Goal: Information Seeking & Learning: Find specific fact

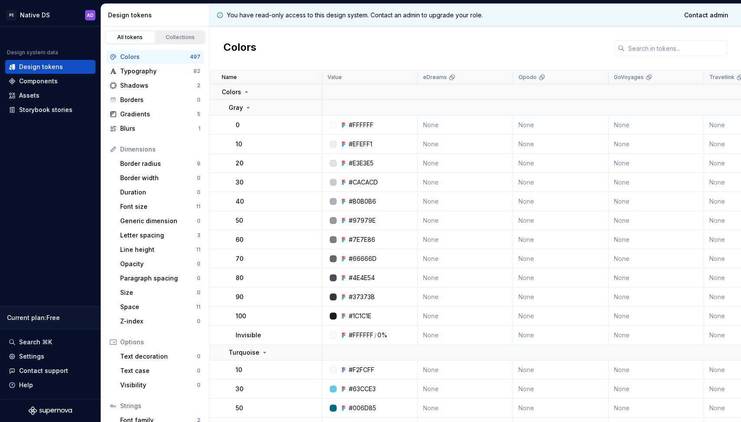
click at [171, 40] on div "Collections" at bounding box center [180, 37] width 43 height 7
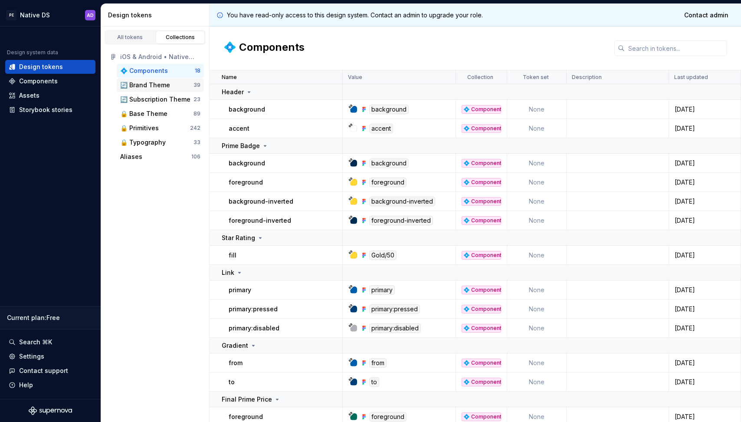
click at [155, 86] on div "🔄 Brand Theme" at bounding box center [145, 85] width 50 height 9
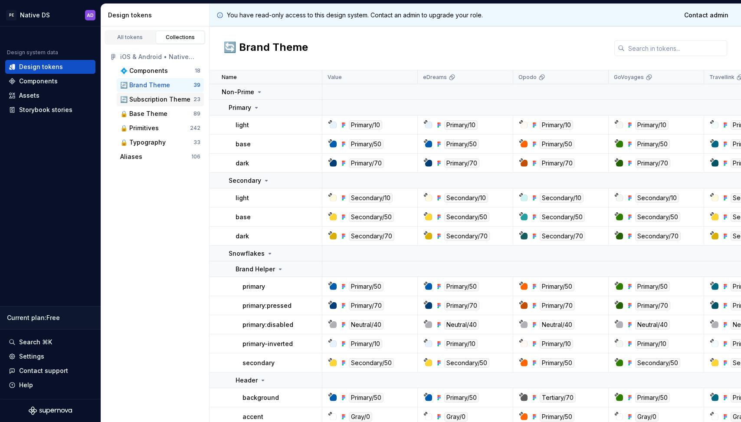
click at [156, 101] on div "🔄 Subscription Theme" at bounding box center [155, 99] width 70 height 9
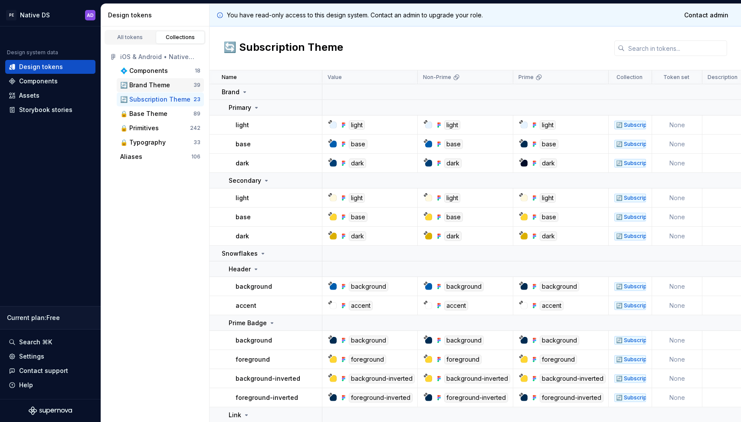
click at [155, 87] on div "🔄 Brand Theme" at bounding box center [145, 85] width 50 height 9
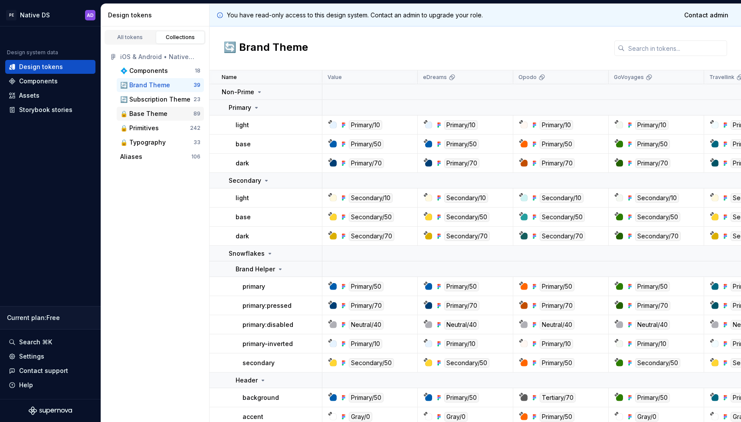
click at [155, 115] on div "🔒 Base Theme" at bounding box center [143, 113] width 47 height 9
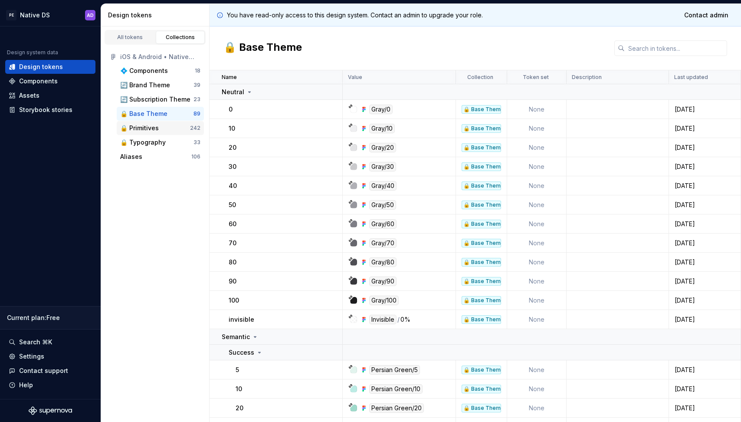
click at [154, 131] on div "🔒 Primitives" at bounding box center [139, 128] width 39 height 9
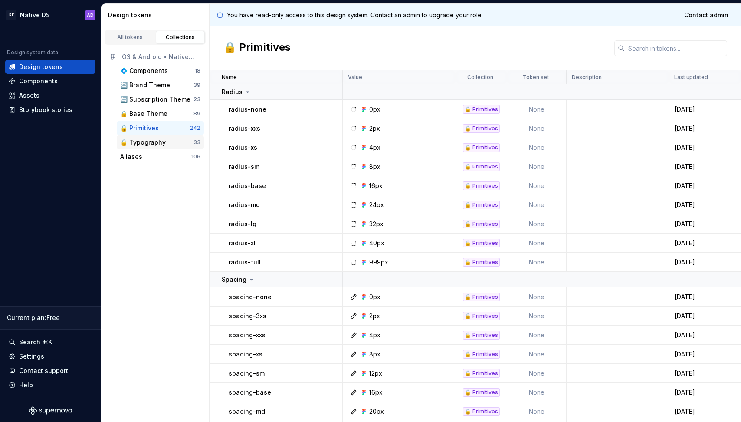
click at [154, 145] on div "🔒 Typography" at bounding box center [143, 142] width 46 height 9
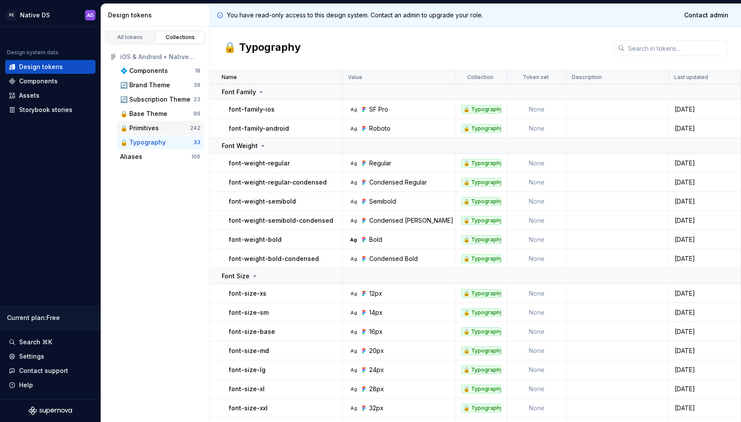
click at [147, 124] on div "🔒 Primitives" at bounding box center [139, 128] width 39 height 9
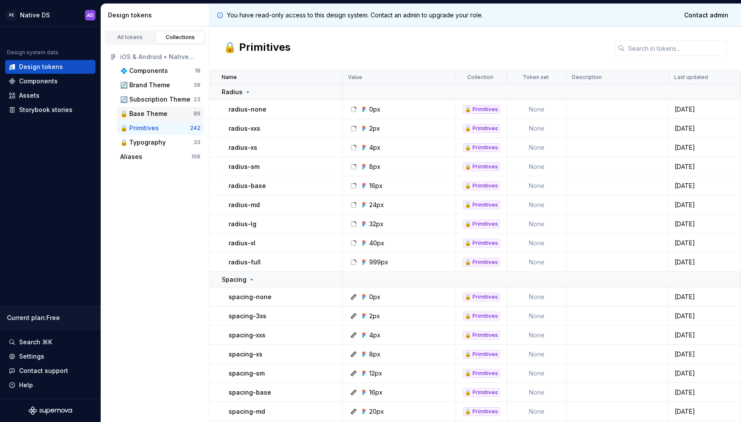
click at [147, 114] on div "🔒 Base Theme" at bounding box center [143, 113] width 47 height 9
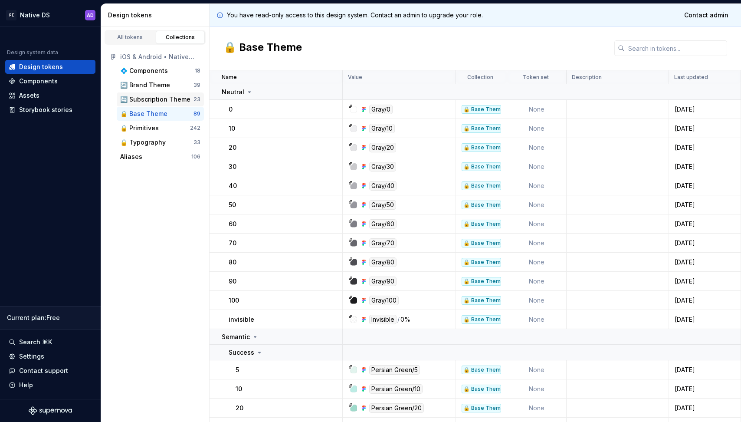
click at [147, 100] on div "🔄 Subscription Theme" at bounding box center [155, 99] width 70 height 9
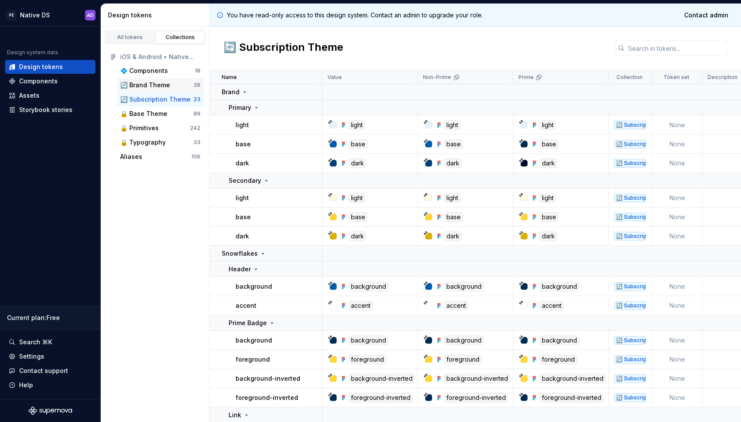
click at [147, 82] on div "🔄 Brand Theme" at bounding box center [145, 85] width 50 height 9
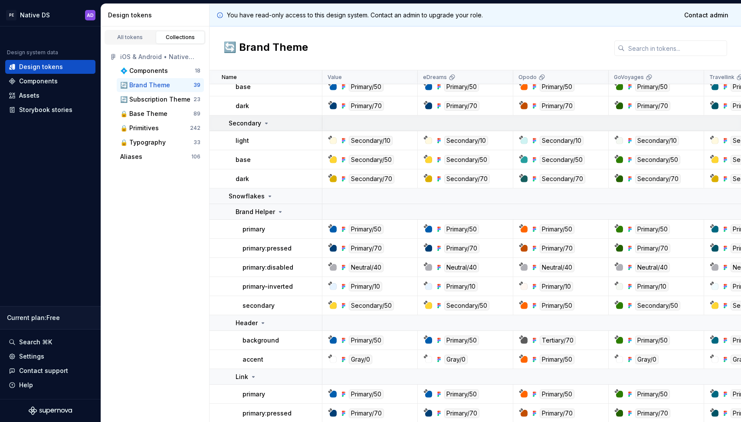
scroll to position [72, 0]
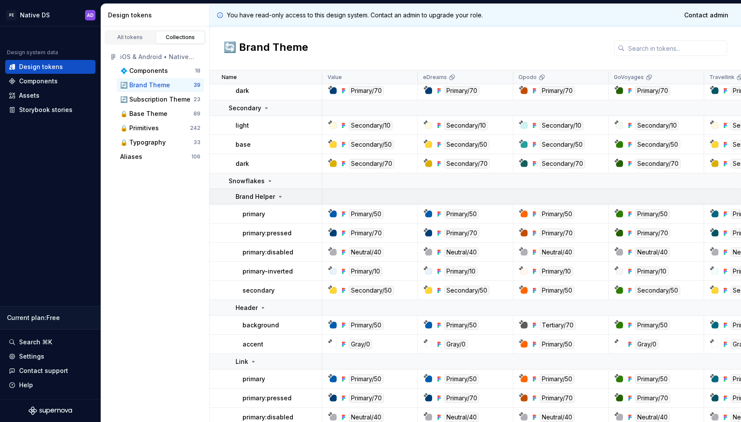
click at [278, 195] on icon at bounding box center [280, 196] width 7 height 7
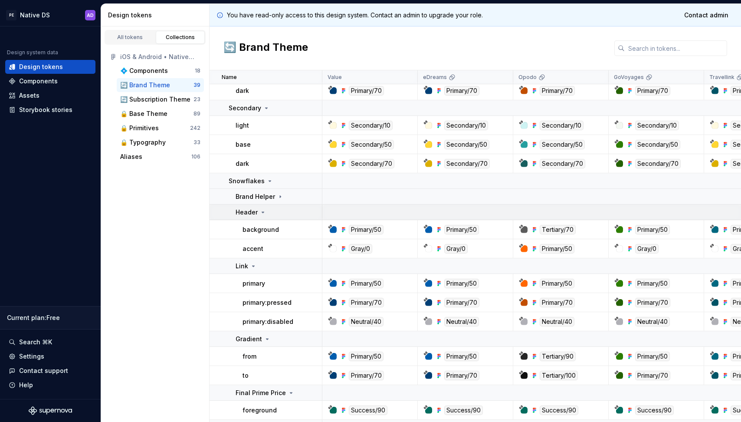
click at [263, 212] on icon at bounding box center [262, 212] width 7 height 7
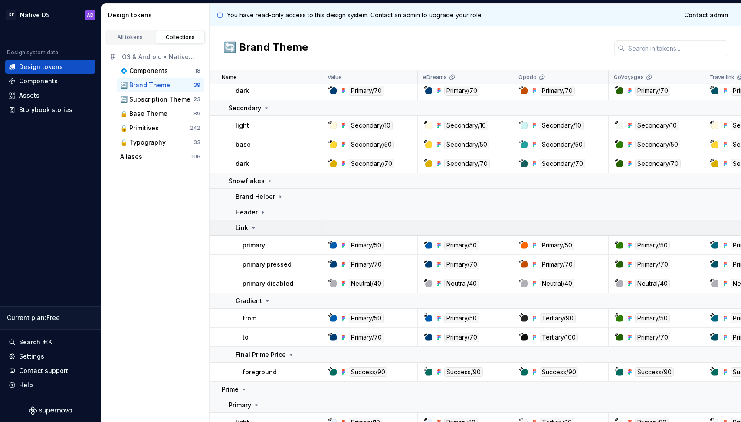
click at [253, 228] on icon at bounding box center [253, 227] width 2 height 1
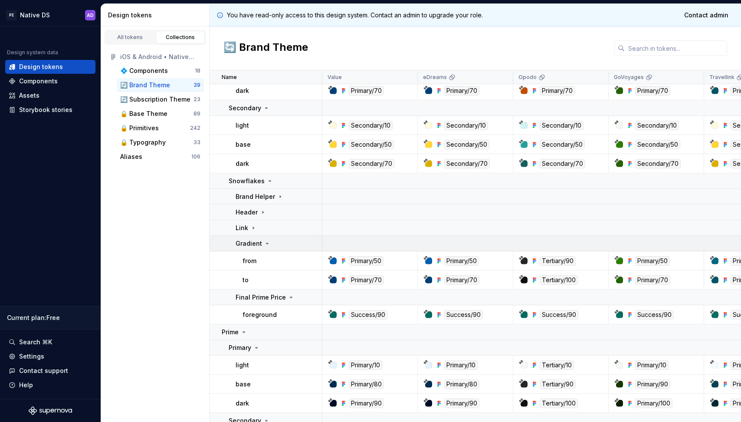
click at [265, 245] on icon at bounding box center [267, 243] width 7 height 7
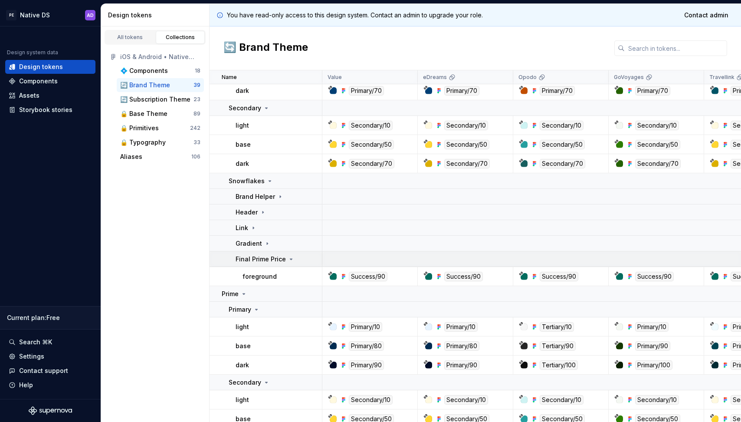
click at [290, 258] on icon at bounding box center [291, 258] width 7 height 7
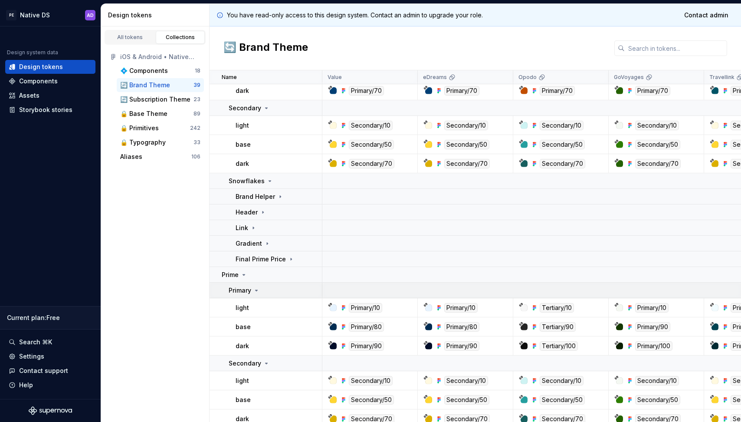
click at [256, 291] on icon at bounding box center [256, 290] width 2 height 1
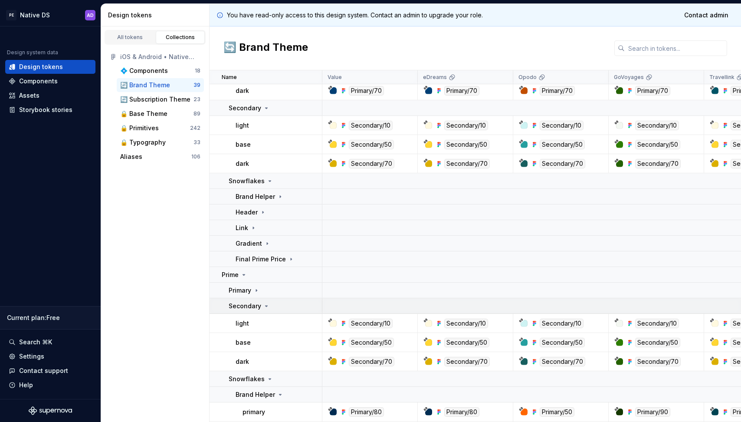
click at [265, 304] on icon at bounding box center [266, 305] width 7 height 7
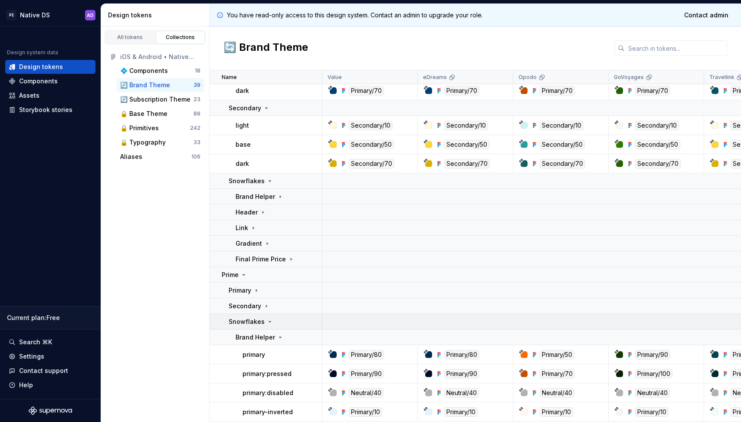
click at [268, 322] on icon at bounding box center [269, 321] width 7 height 7
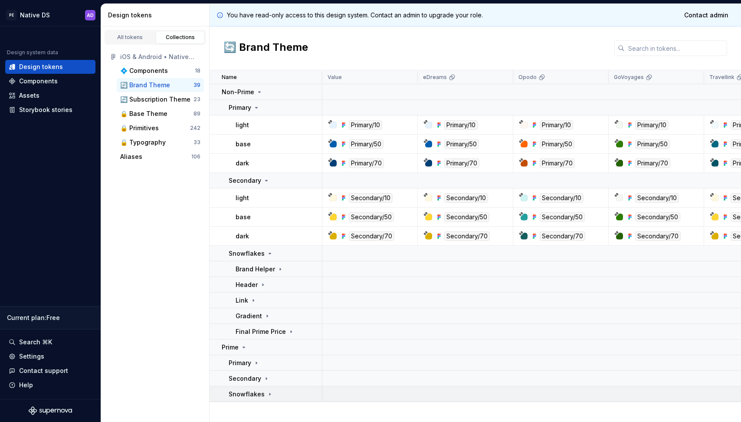
scroll to position [0, 0]
click at [257, 108] on icon at bounding box center [256, 107] width 7 height 7
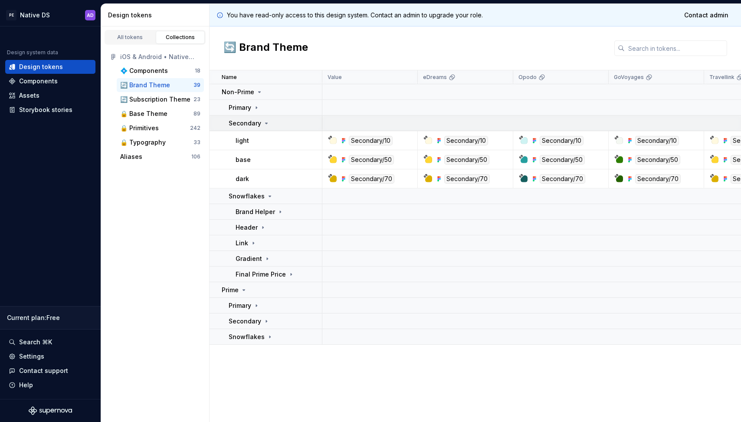
click at [267, 125] on icon at bounding box center [266, 123] width 7 height 7
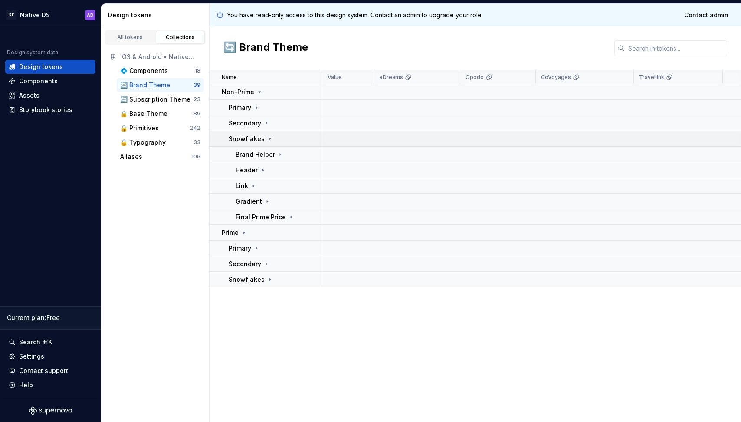
click at [268, 139] on icon at bounding box center [269, 138] width 7 height 7
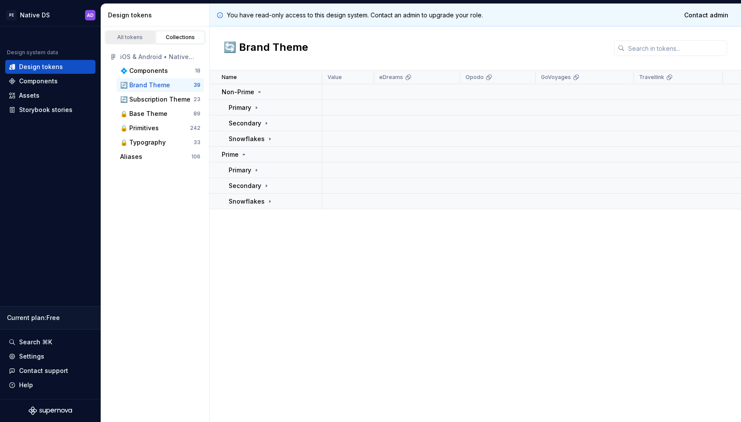
click at [128, 36] on div "All tokens" at bounding box center [129, 37] width 43 height 7
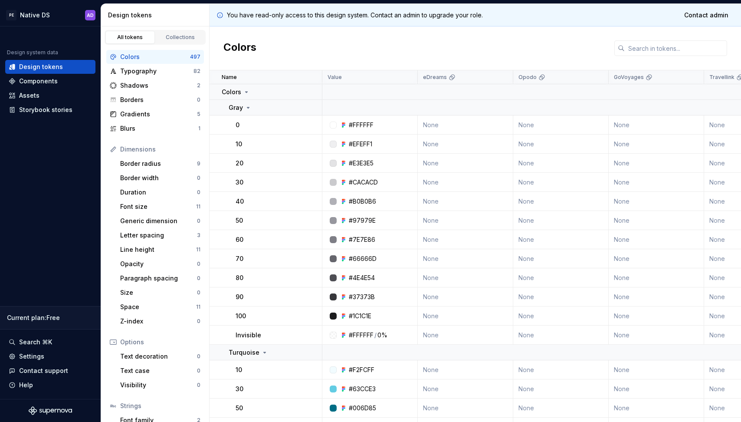
click at [141, 55] on div "Colors" at bounding box center [155, 56] width 70 height 9
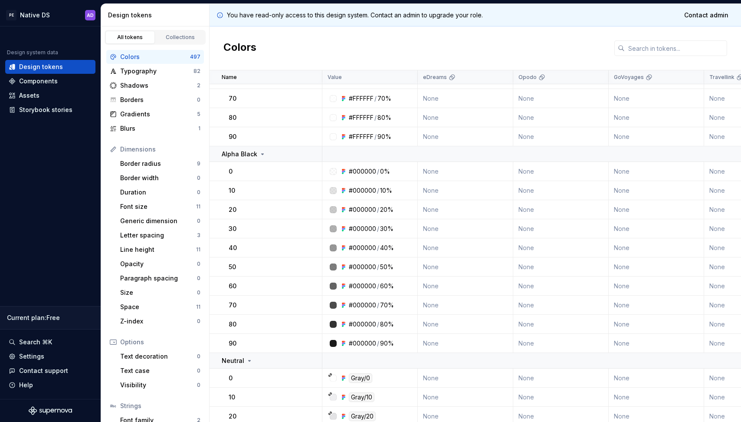
scroll to position [4504, 0]
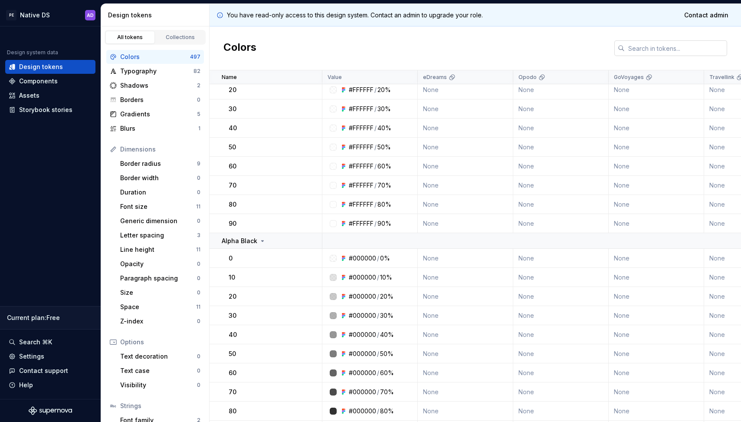
click at [663, 46] on input "text" at bounding box center [676, 48] width 102 height 16
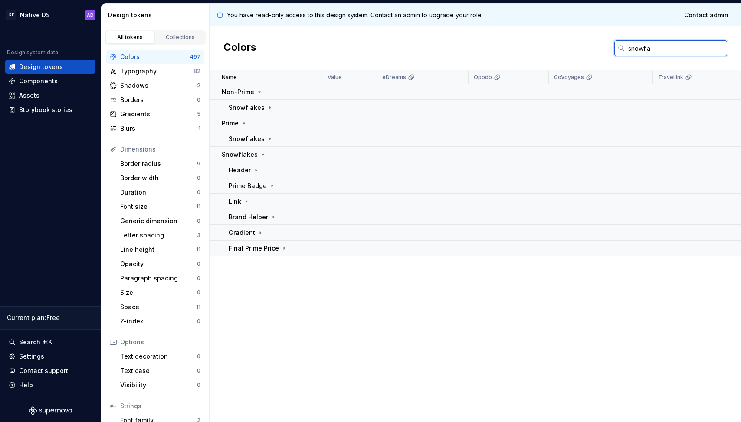
type input "snowfla"
click at [154, 129] on div "Blurs" at bounding box center [159, 128] width 78 height 9
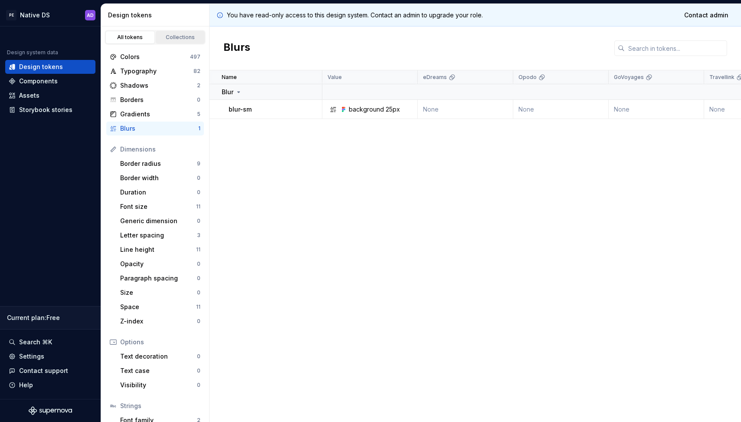
click at [177, 37] on div "Collections" at bounding box center [180, 37] width 43 height 7
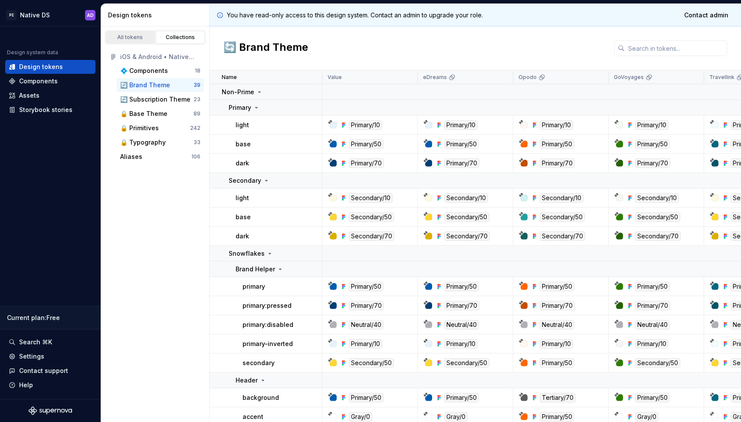
click at [135, 35] on div "All tokens" at bounding box center [129, 37] width 43 height 7
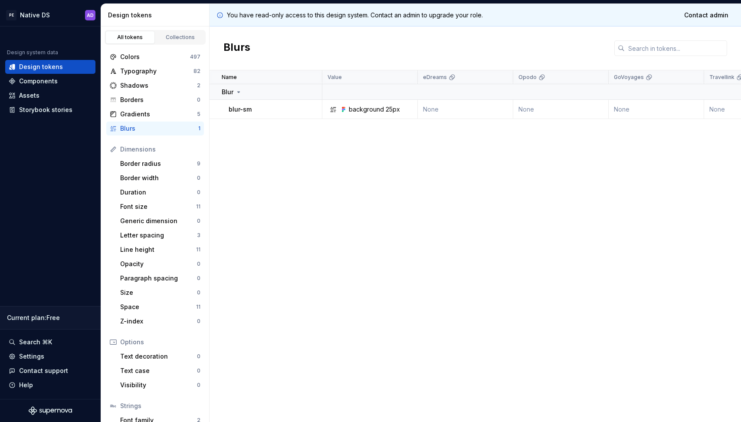
click at [134, 127] on div "Blurs" at bounding box center [159, 128] width 78 height 9
click at [179, 38] on div "Collections" at bounding box center [180, 37] width 43 height 7
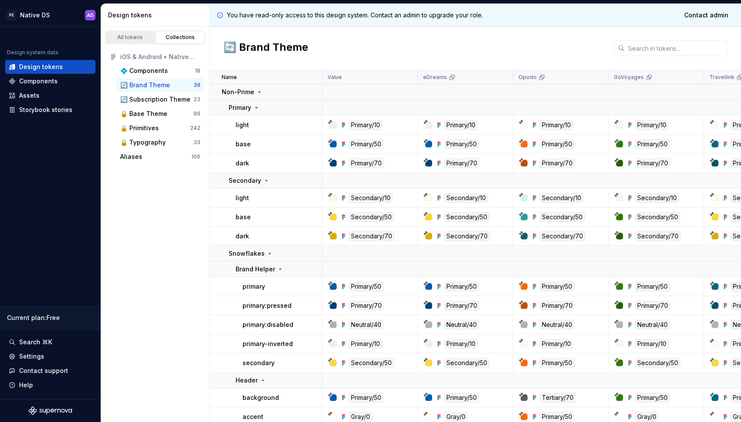
click at [124, 42] on link "All tokens" at bounding box center [129, 37] width 49 height 13
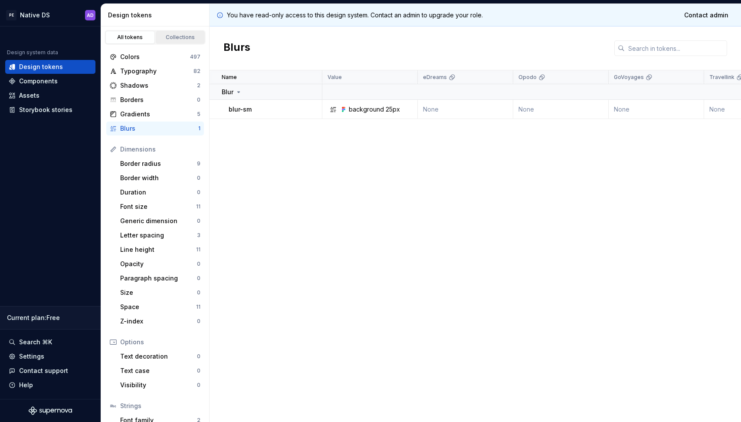
click at [161, 36] on div "Collections" at bounding box center [180, 37] width 43 height 7
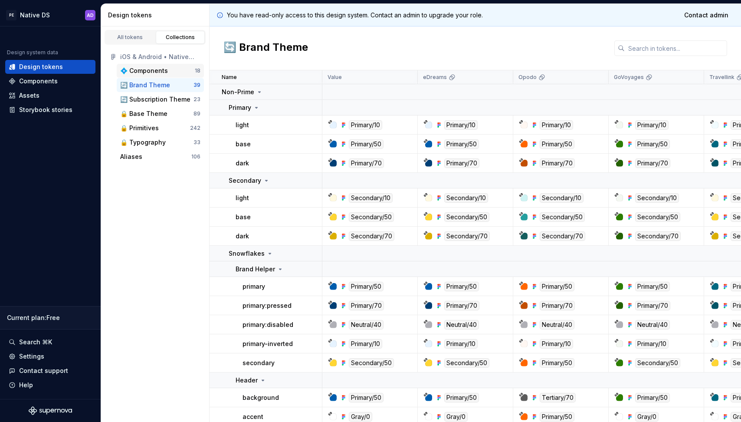
click at [151, 69] on div "💠 Components" at bounding box center [144, 70] width 48 height 9
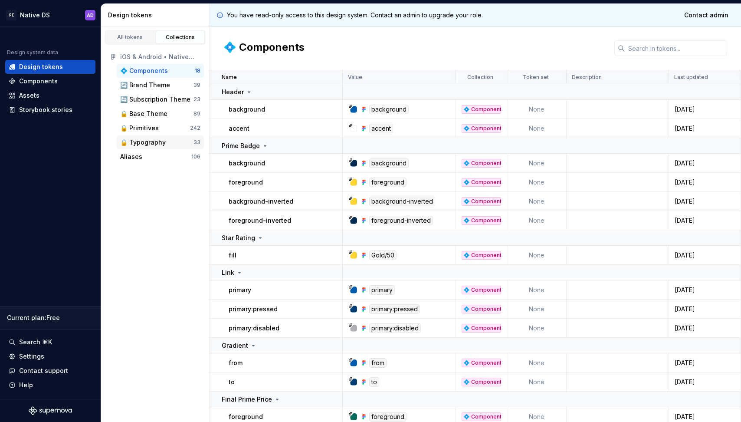
click at [167, 144] on div "🔒 Typography" at bounding box center [156, 142] width 73 height 9
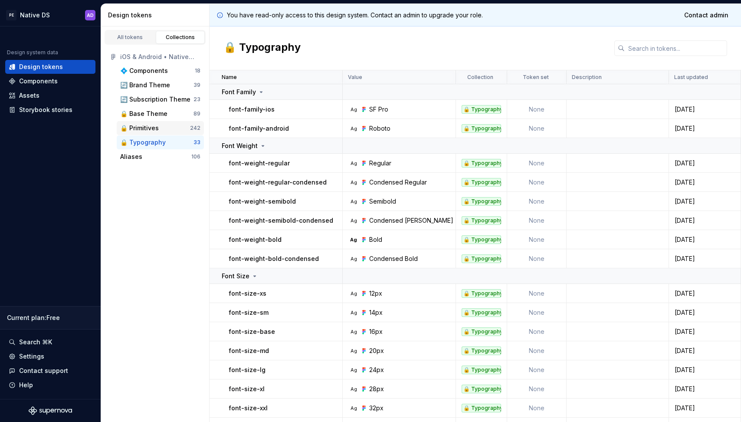
click at [167, 129] on div "🔒 Primitives" at bounding box center [155, 128] width 70 height 9
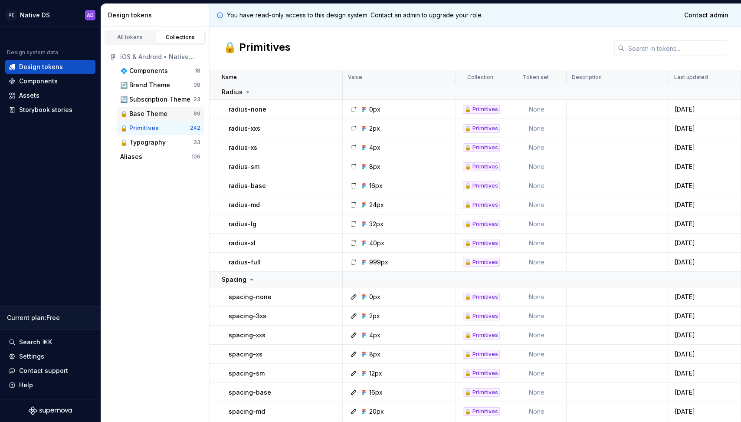
click at [151, 108] on div "🔒 Base Theme 89" at bounding box center [160, 114] width 87 height 14
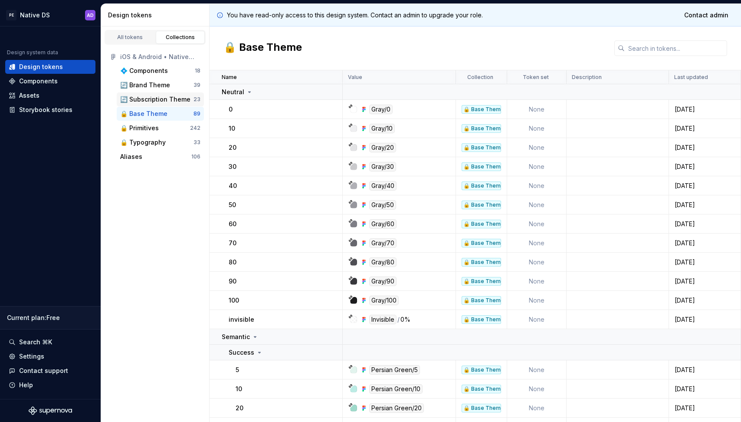
click at [152, 99] on div "🔄 Subscription Theme" at bounding box center [155, 99] width 70 height 9
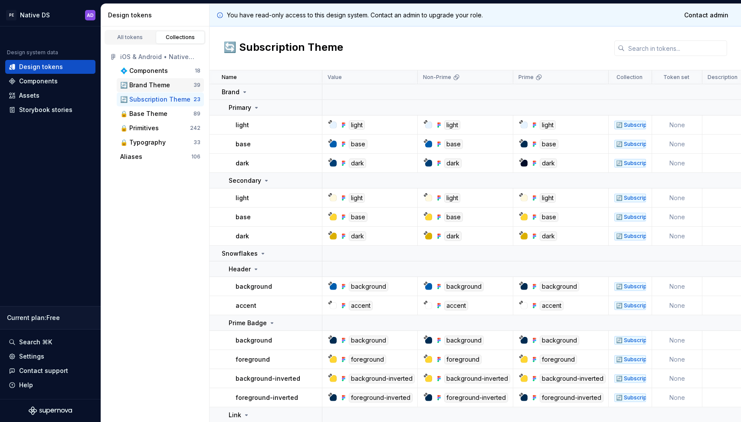
click at [152, 85] on div "🔄 Brand Theme" at bounding box center [145, 85] width 50 height 9
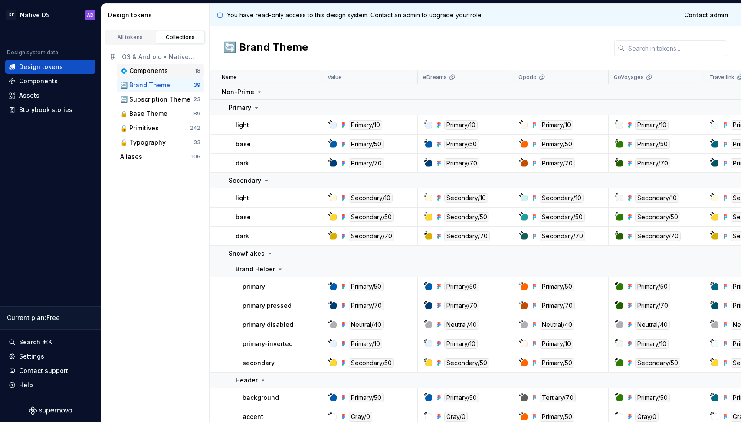
click at [154, 73] on div "💠 Components" at bounding box center [144, 70] width 48 height 9
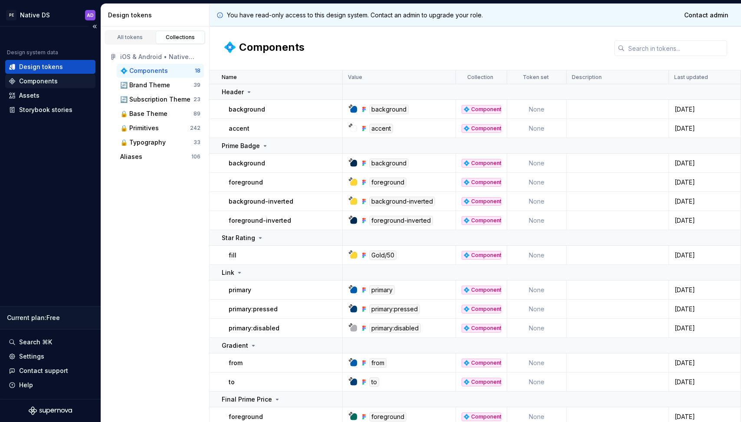
click at [41, 84] on div "Components" at bounding box center [38, 81] width 39 height 9
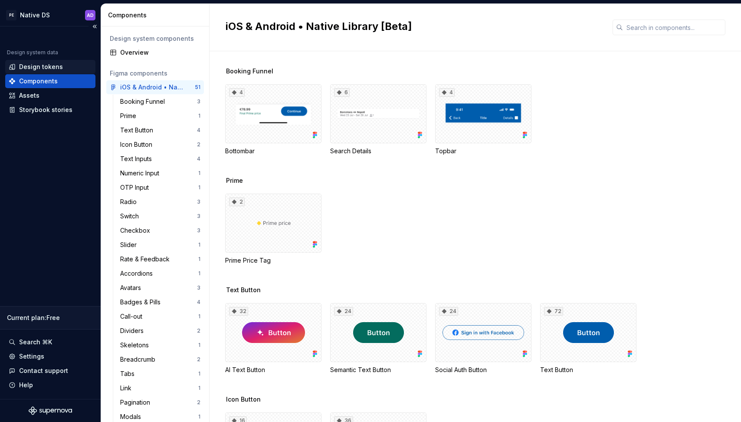
click at [36, 67] on div "Design tokens" at bounding box center [41, 66] width 44 height 9
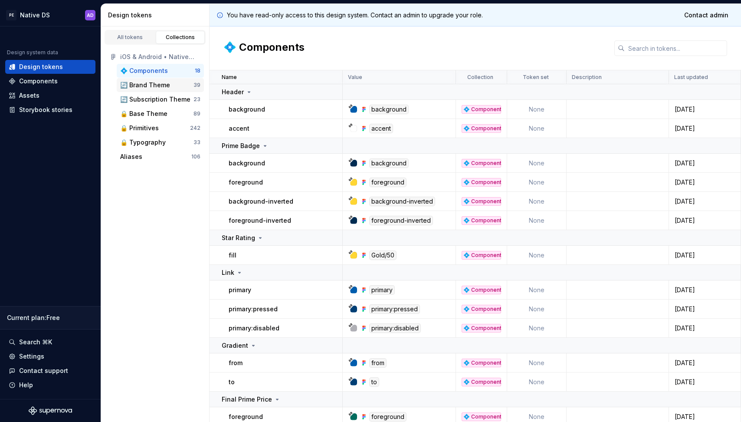
click at [149, 86] on div "🔄 Brand Theme" at bounding box center [145, 85] width 50 height 9
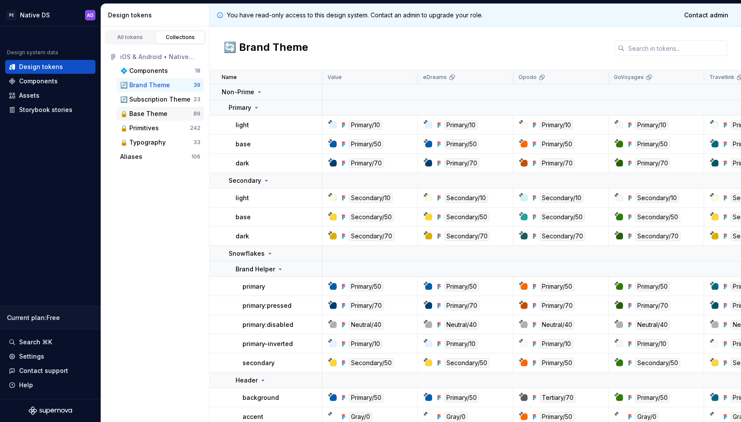
click at [164, 113] on div "🔒 Base Theme" at bounding box center [143, 113] width 47 height 9
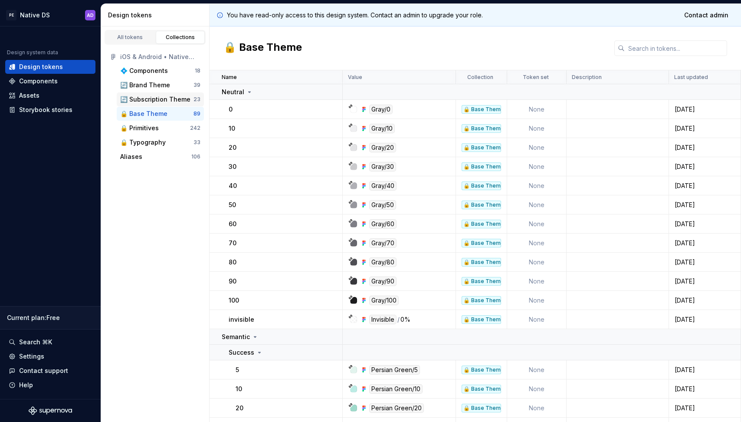
click at [159, 101] on div "🔄 Subscription Theme" at bounding box center [155, 99] width 70 height 9
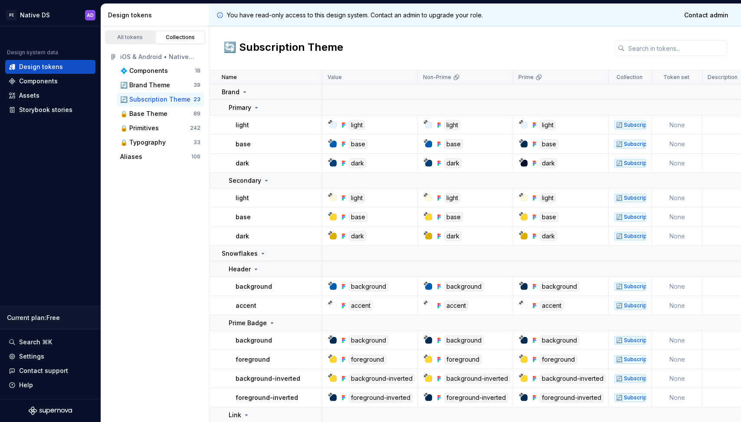
click at [141, 40] on div "All tokens" at bounding box center [129, 37] width 43 height 7
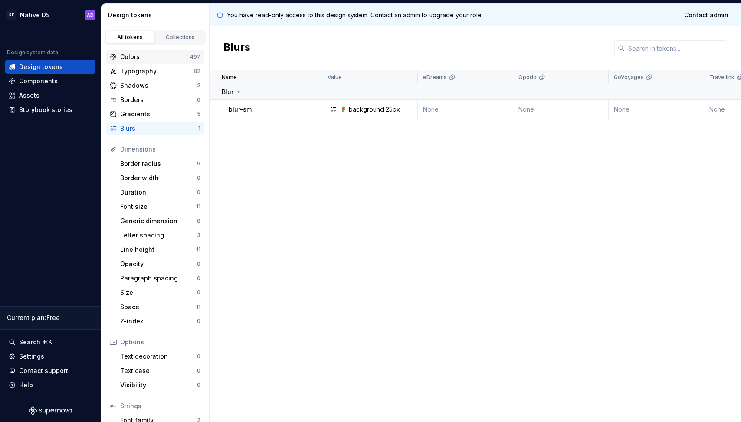
click at [147, 57] on div "Colors" at bounding box center [155, 56] width 70 height 9
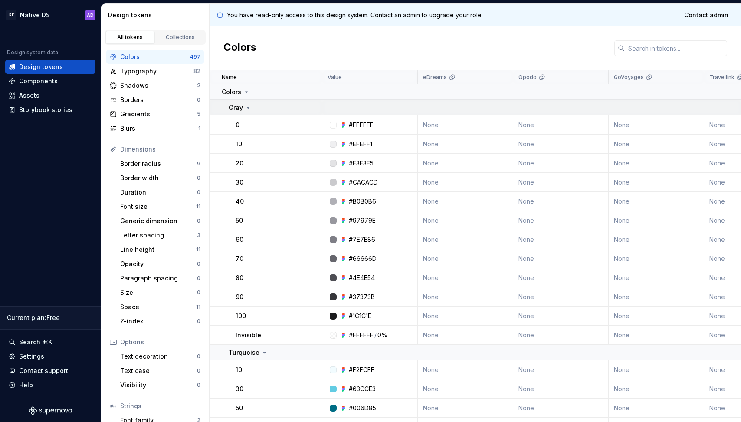
click at [246, 106] on icon at bounding box center [248, 107] width 7 height 7
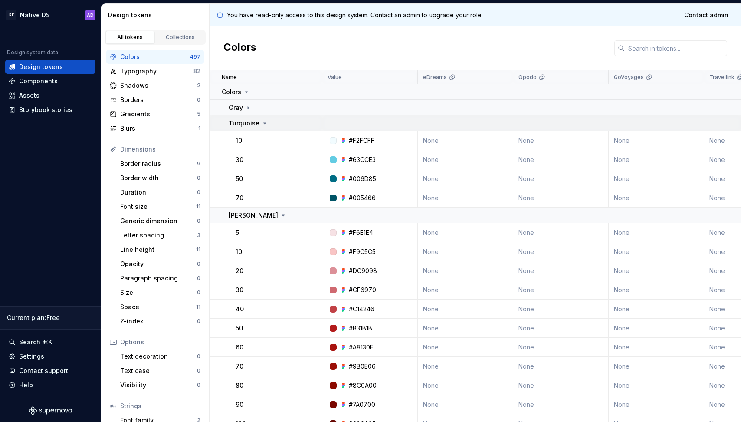
click at [264, 122] on icon at bounding box center [264, 123] width 7 height 7
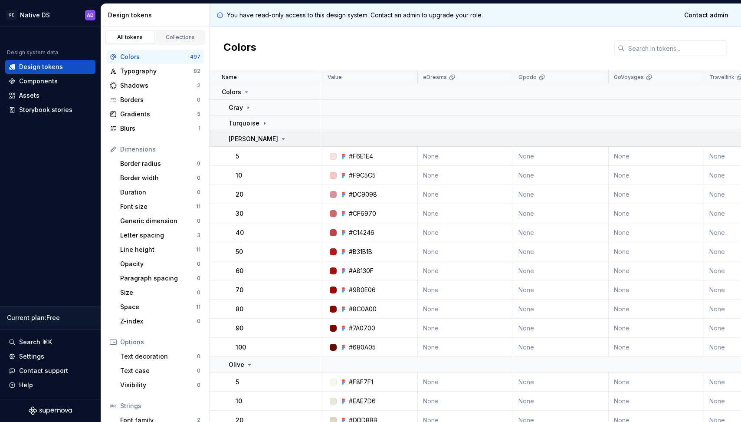
click at [282, 139] on icon at bounding box center [283, 138] width 2 height 1
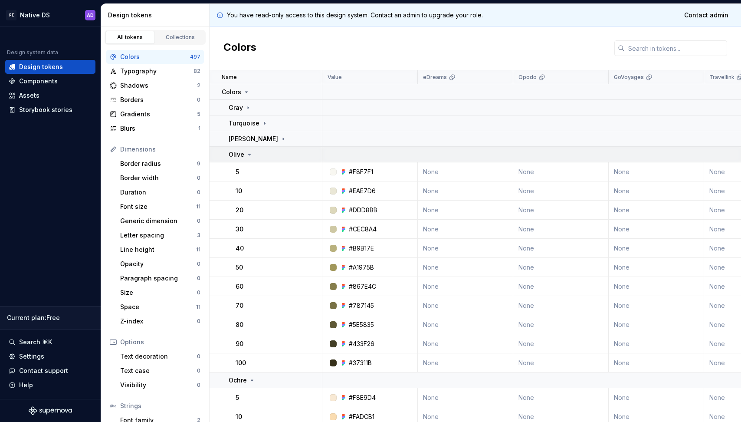
click at [249, 152] on icon at bounding box center [249, 154] width 7 height 7
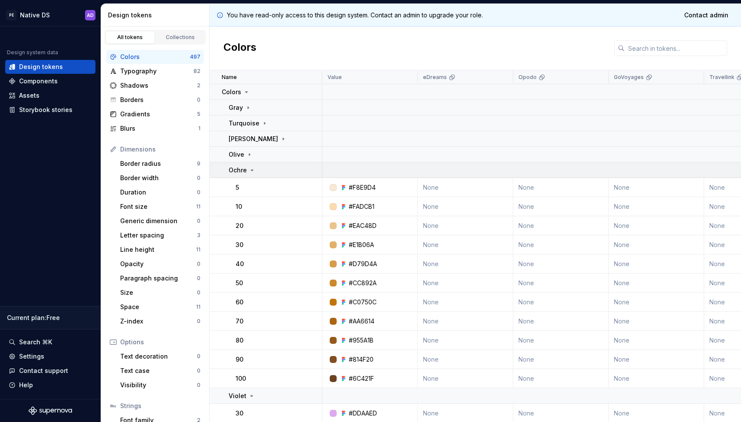
click at [251, 170] on icon at bounding box center [252, 170] width 2 height 1
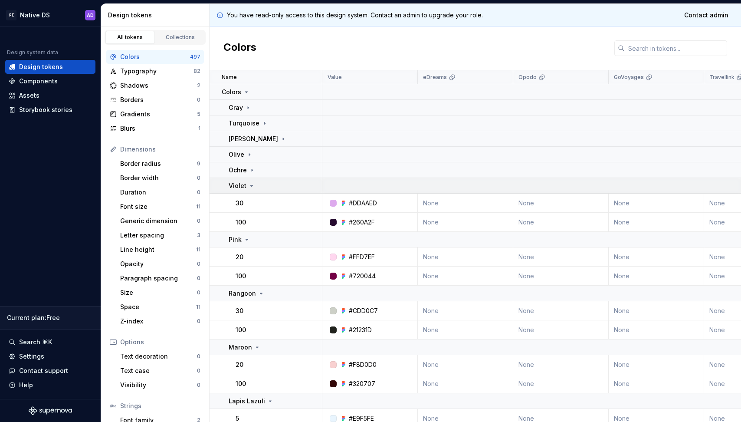
click at [252, 186] on icon at bounding box center [252, 185] width 2 height 1
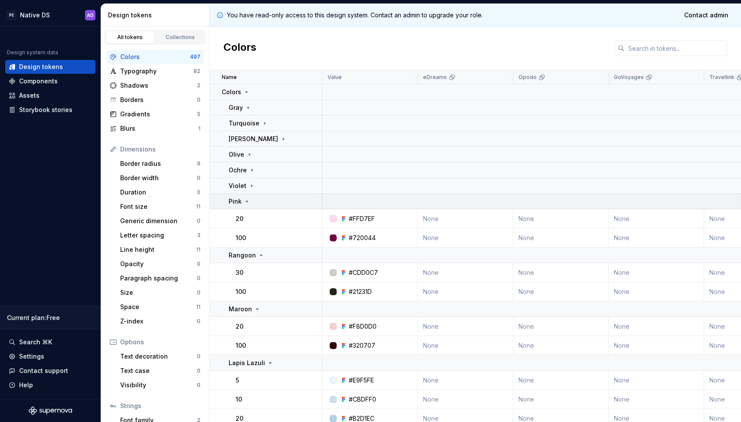
click at [249, 201] on icon at bounding box center [246, 201] width 7 height 7
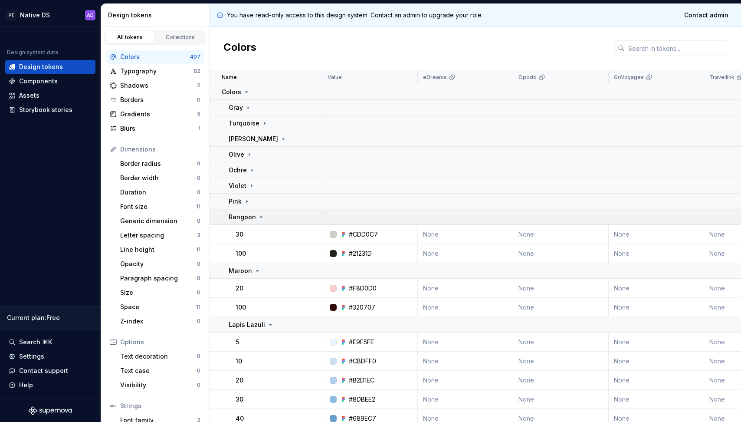
click at [254, 213] on div "Rangoon" at bounding box center [247, 217] width 36 height 9
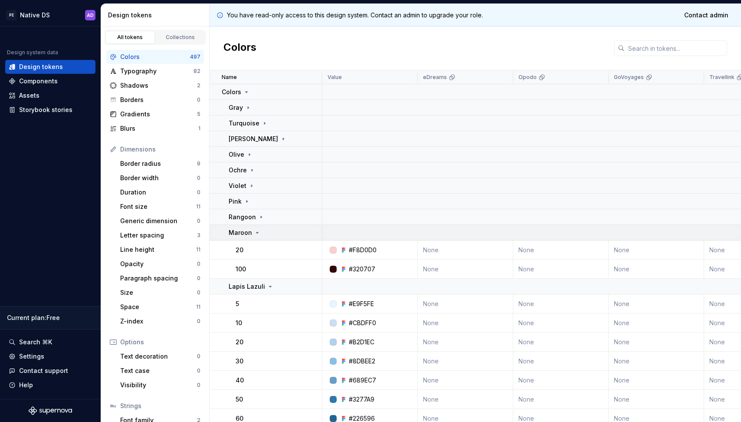
click at [257, 232] on icon at bounding box center [257, 232] width 7 height 7
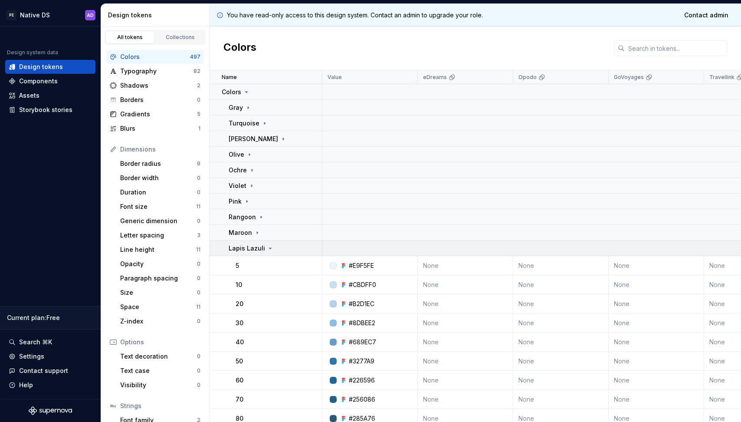
click at [268, 247] on icon at bounding box center [270, 248] width 7 height 7
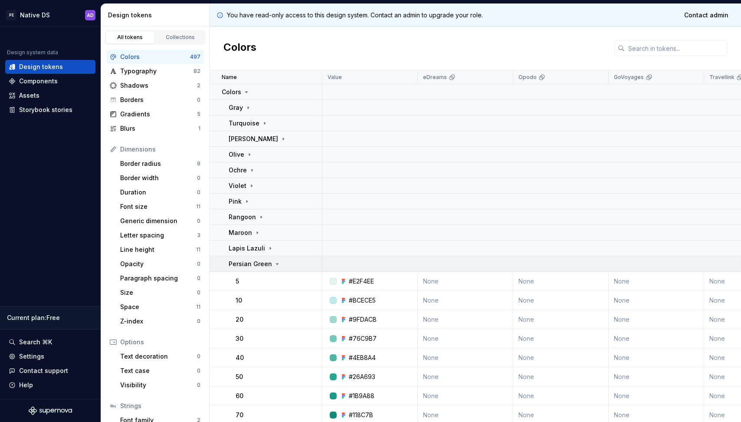
click at [274, 262] on icon at bounding box center [277, 263] width 7 height 7
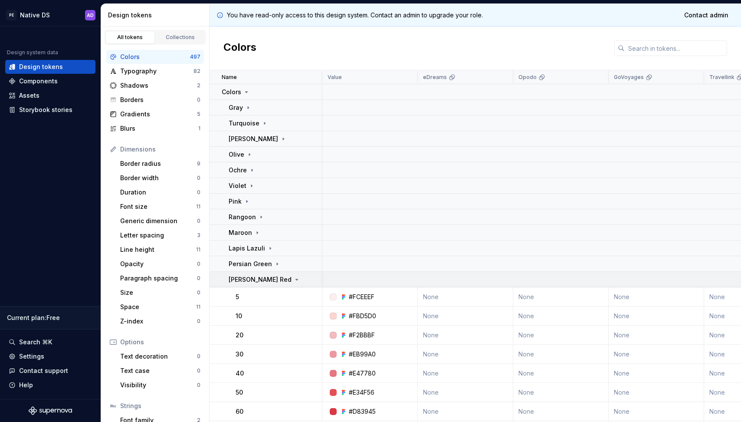
click at [293, 276] on icon at bounding box center [296, 279] width 7 height 7
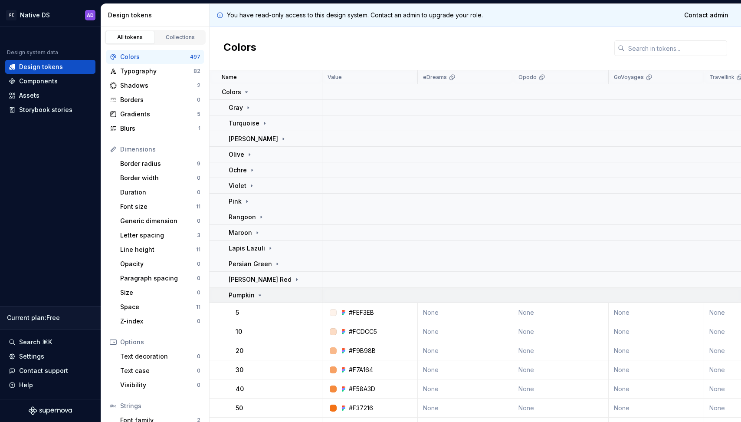
click at [259, 294] on icon at bounding box center [259, 294] width 7 height 7
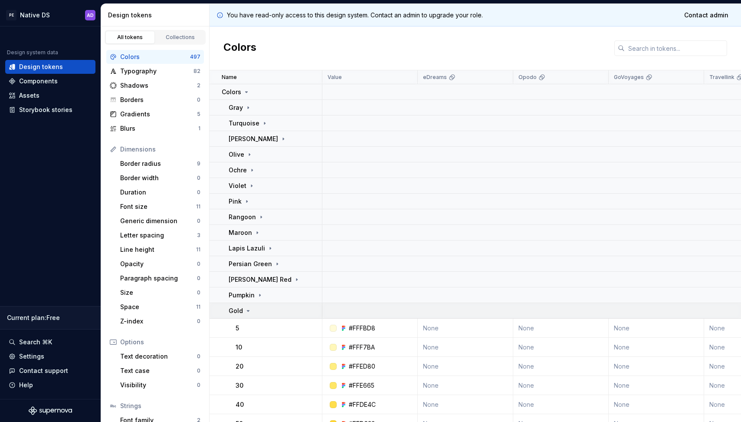
click at [246, 311] on icon at bounding box center [248, 310] width 7 height 7
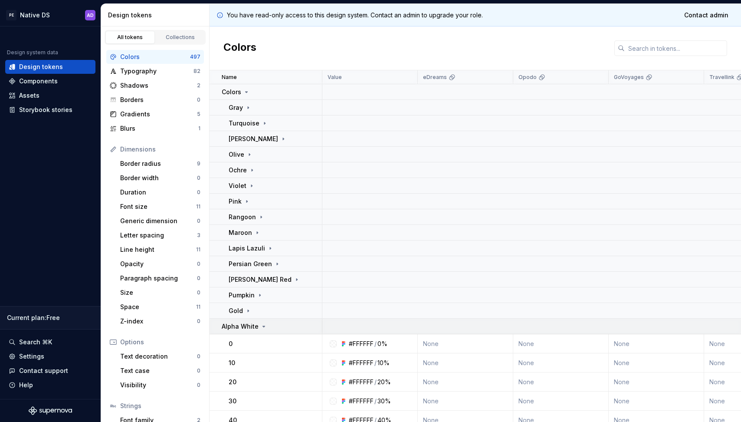
click at [260, 325] on icon at bounding box center [263, 326] width 7 height 7
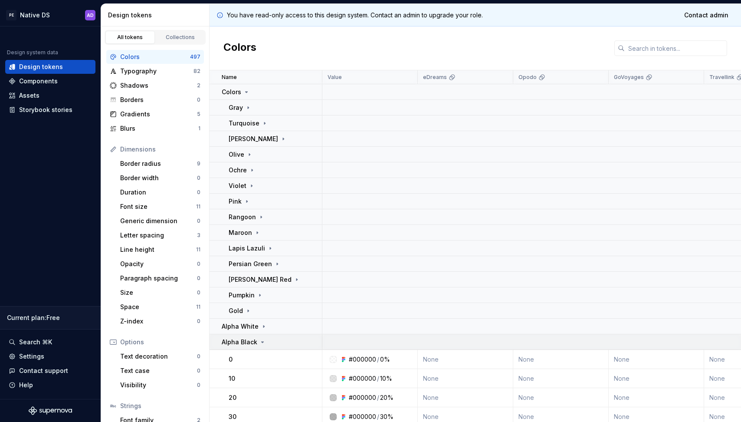
click at [260, 340] on icon at bounding box center [262, 341] width 7 height 7
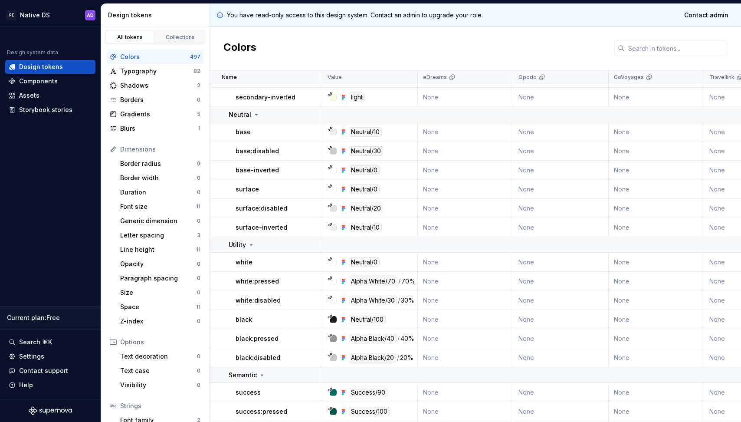
scroll to position [1057, 0]
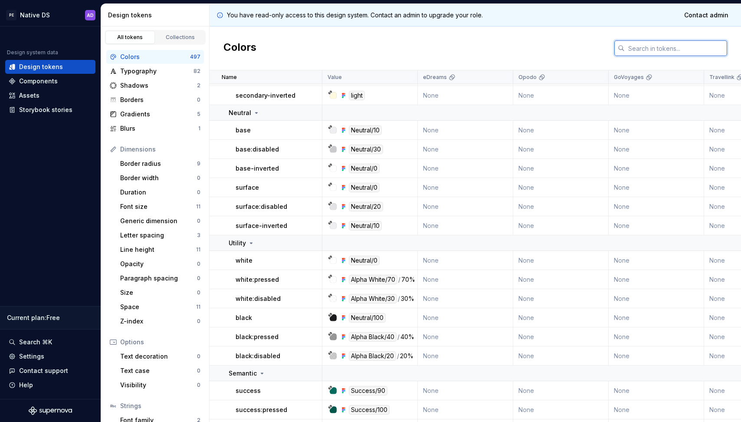
click at [664, 50] on input "text" at bounding box center [676, 48] width 102 height 16
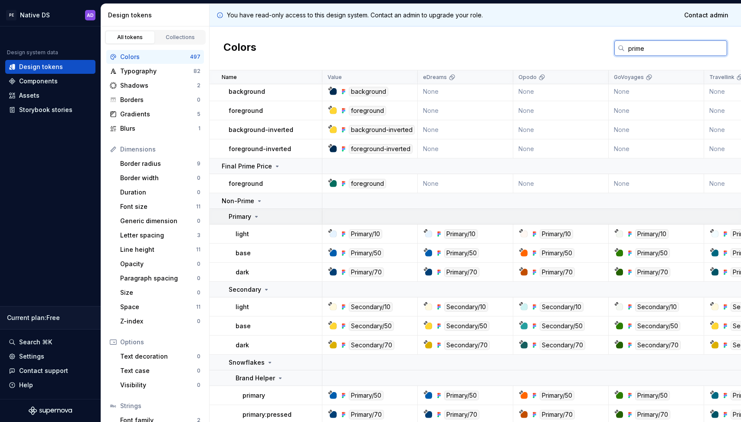
scroll to position [22, 0]
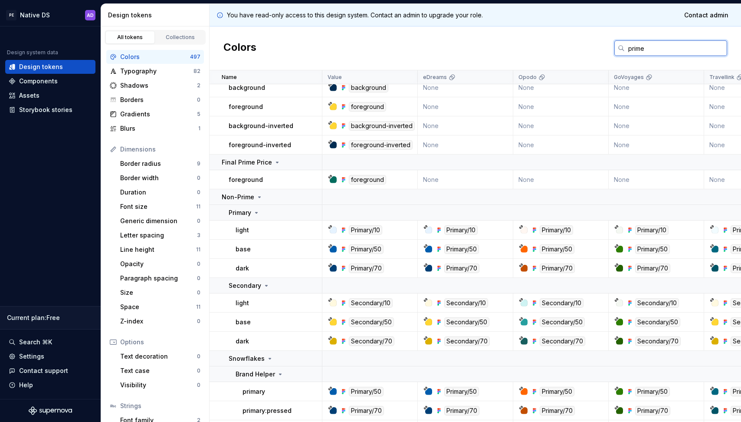
type input "prime"
